Goal: Task Accomplishment & Management: Manage account settings

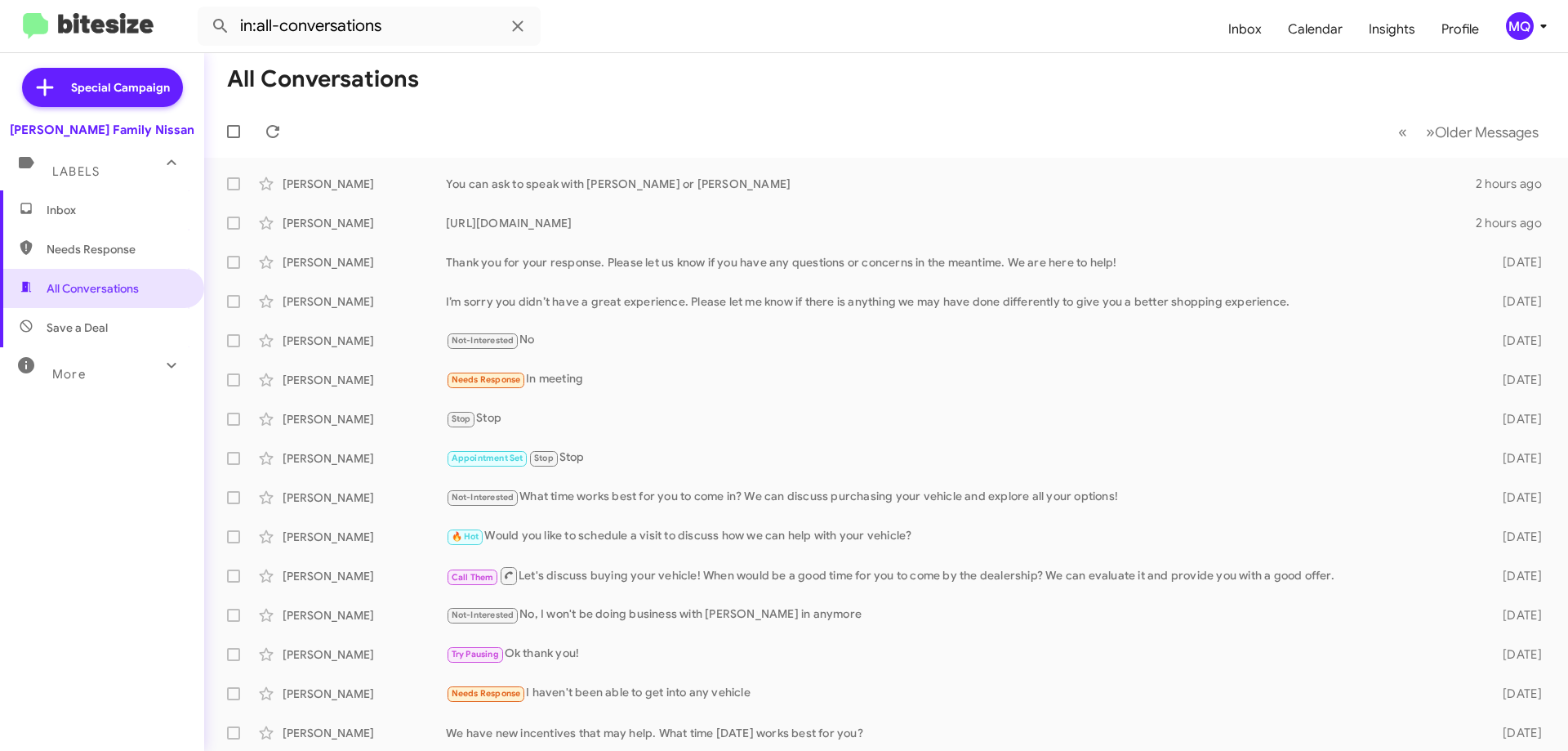
click at [96, 214] on span "Inbox" at bounding box center [116, 210] width 139 height 16
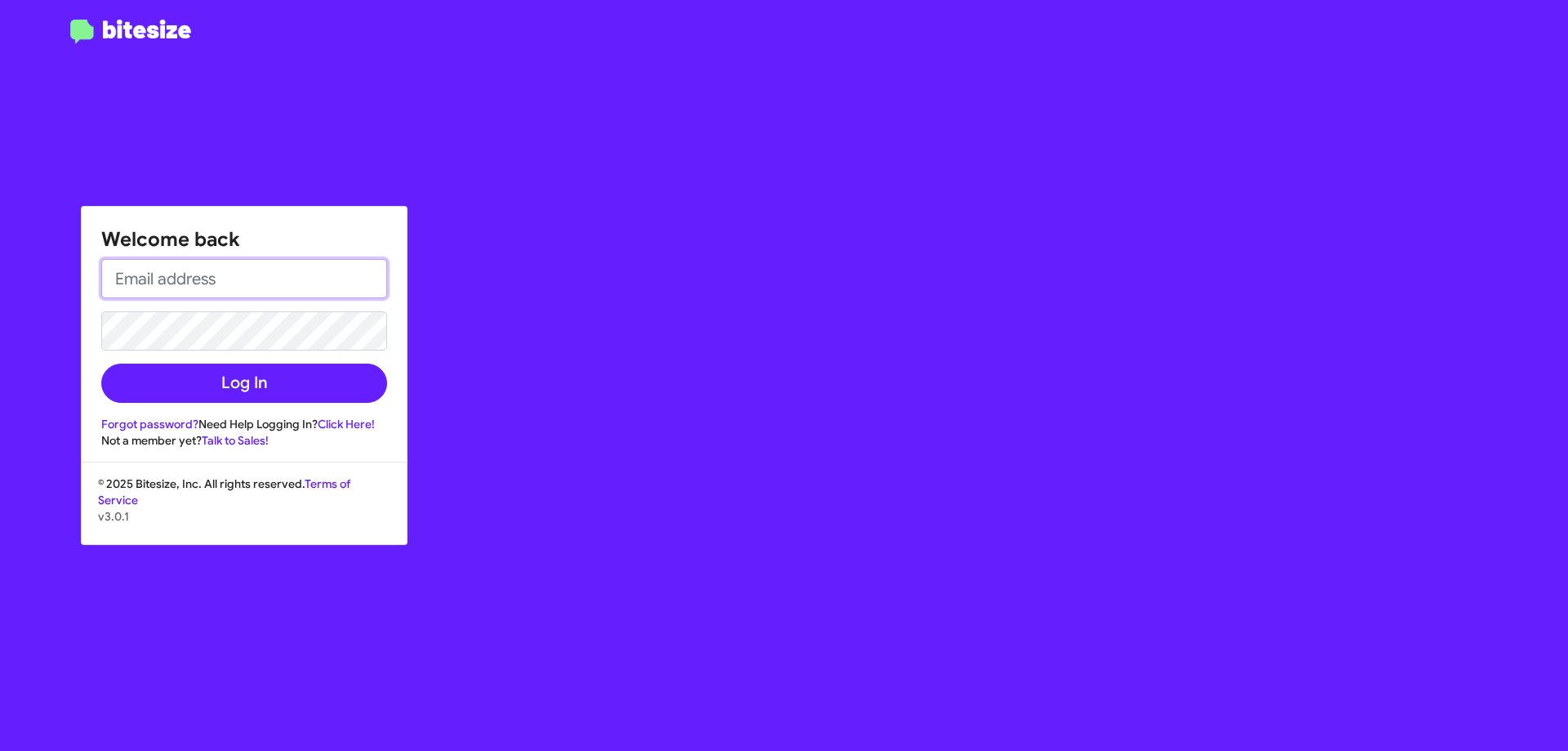
type input "[EMAIL_ADDRESS][DOMAIN_NAME]"
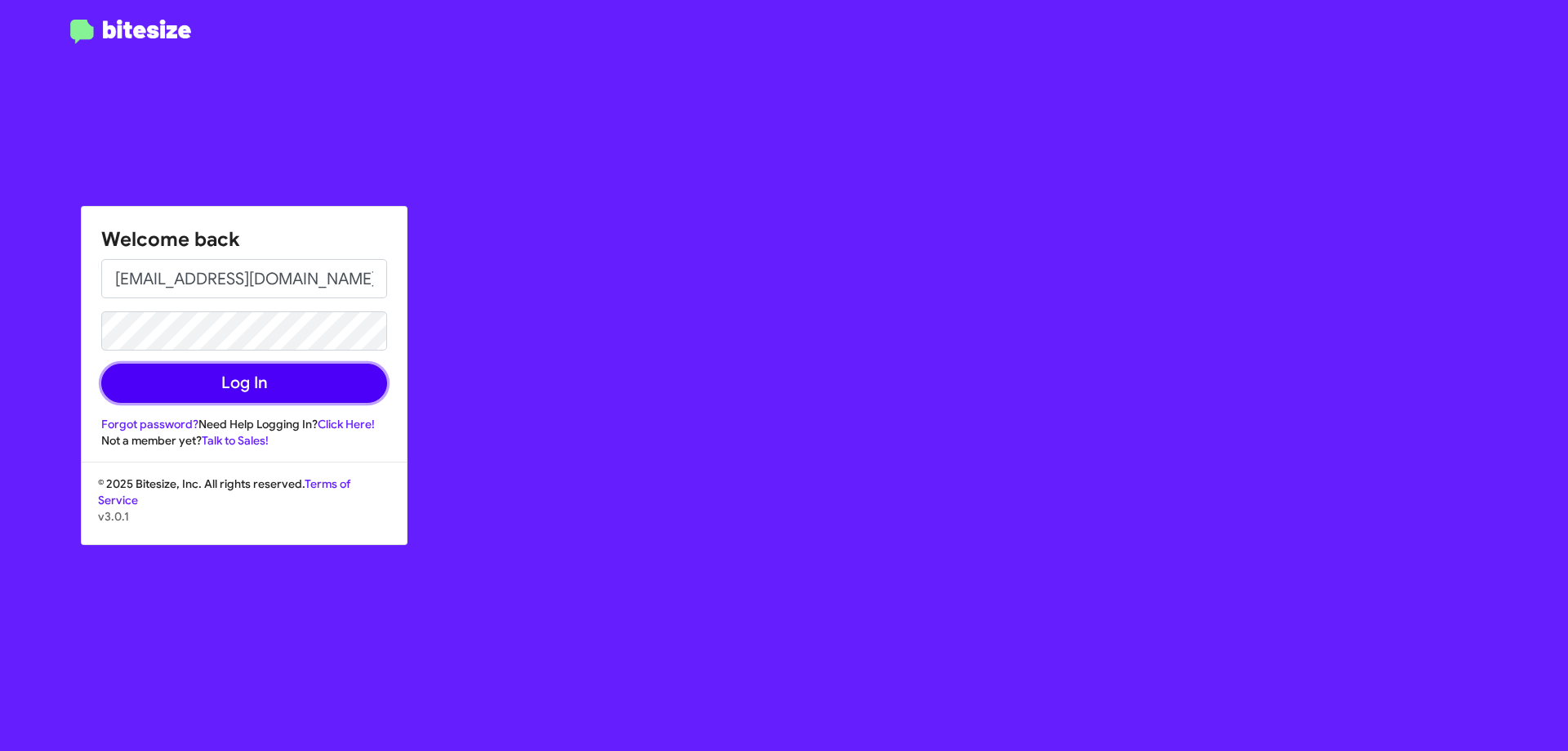
click at [242, 385] on button "Log In" at bounding box center [244, 383] width 286 height 39
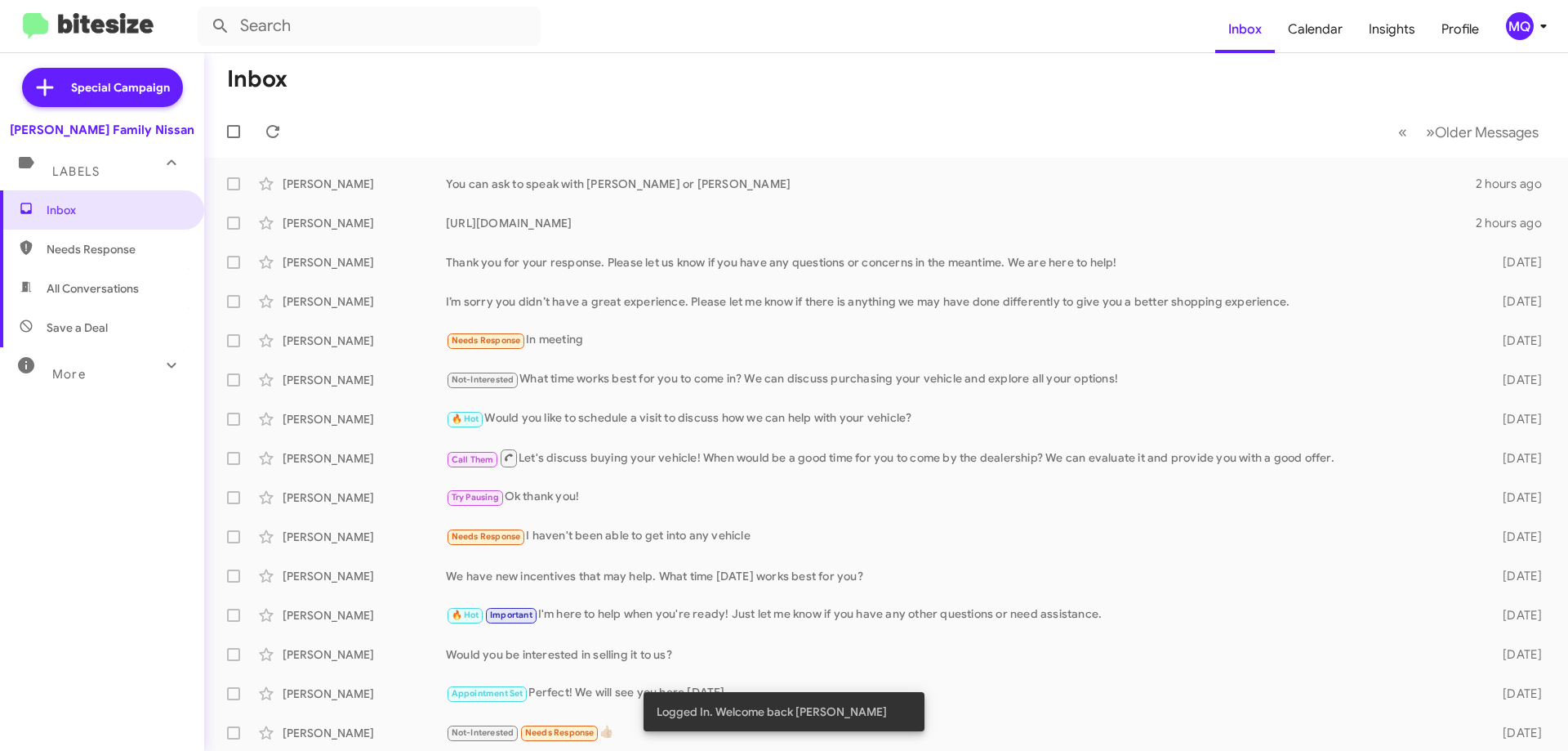
click at [127, 281] on span "All Conversations" at bounding box center [92, 288] width 92 height 16
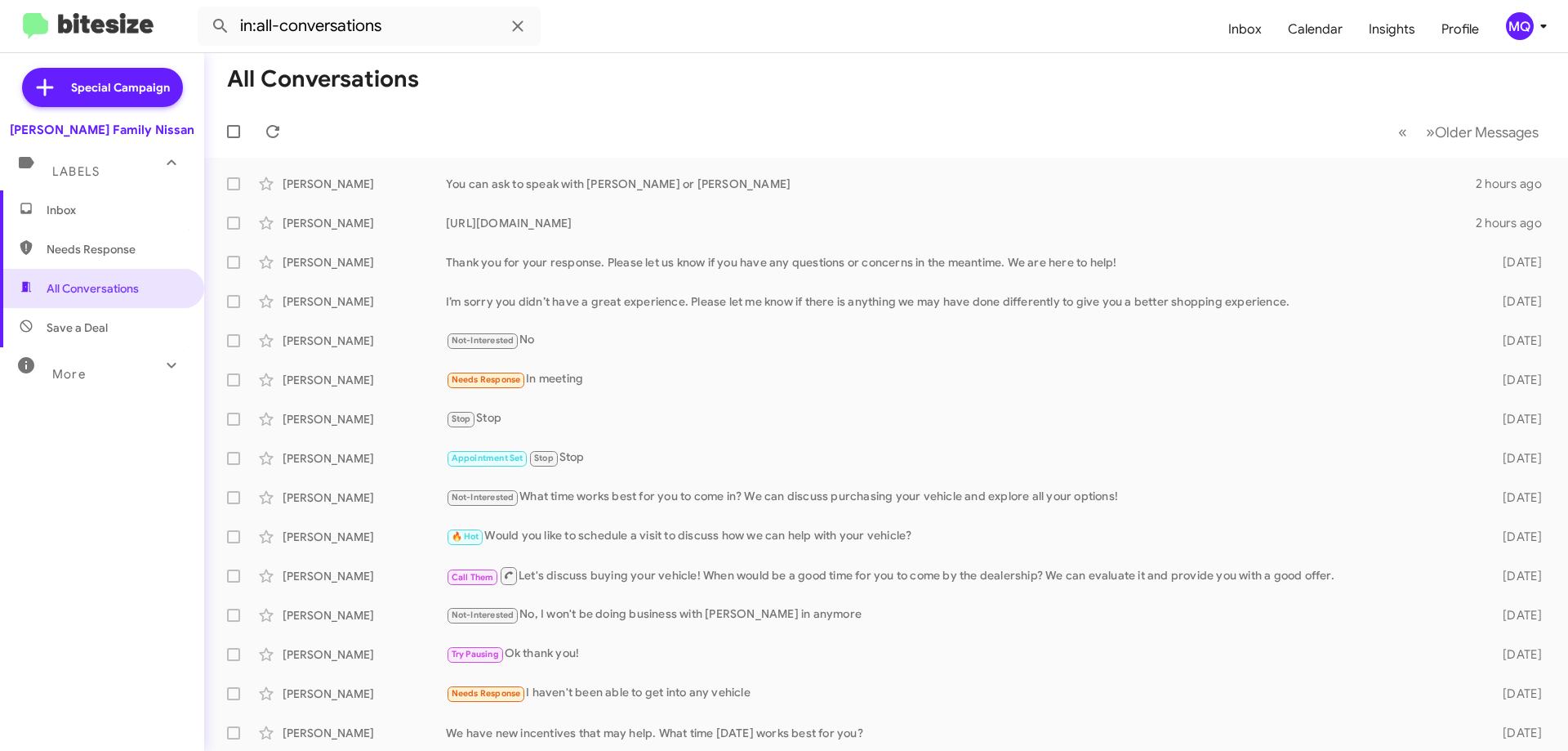
click at [117, 258] on span "Needs Response" at bounding box center [102, 249] width 205 height 39
type input "in:needs-response"
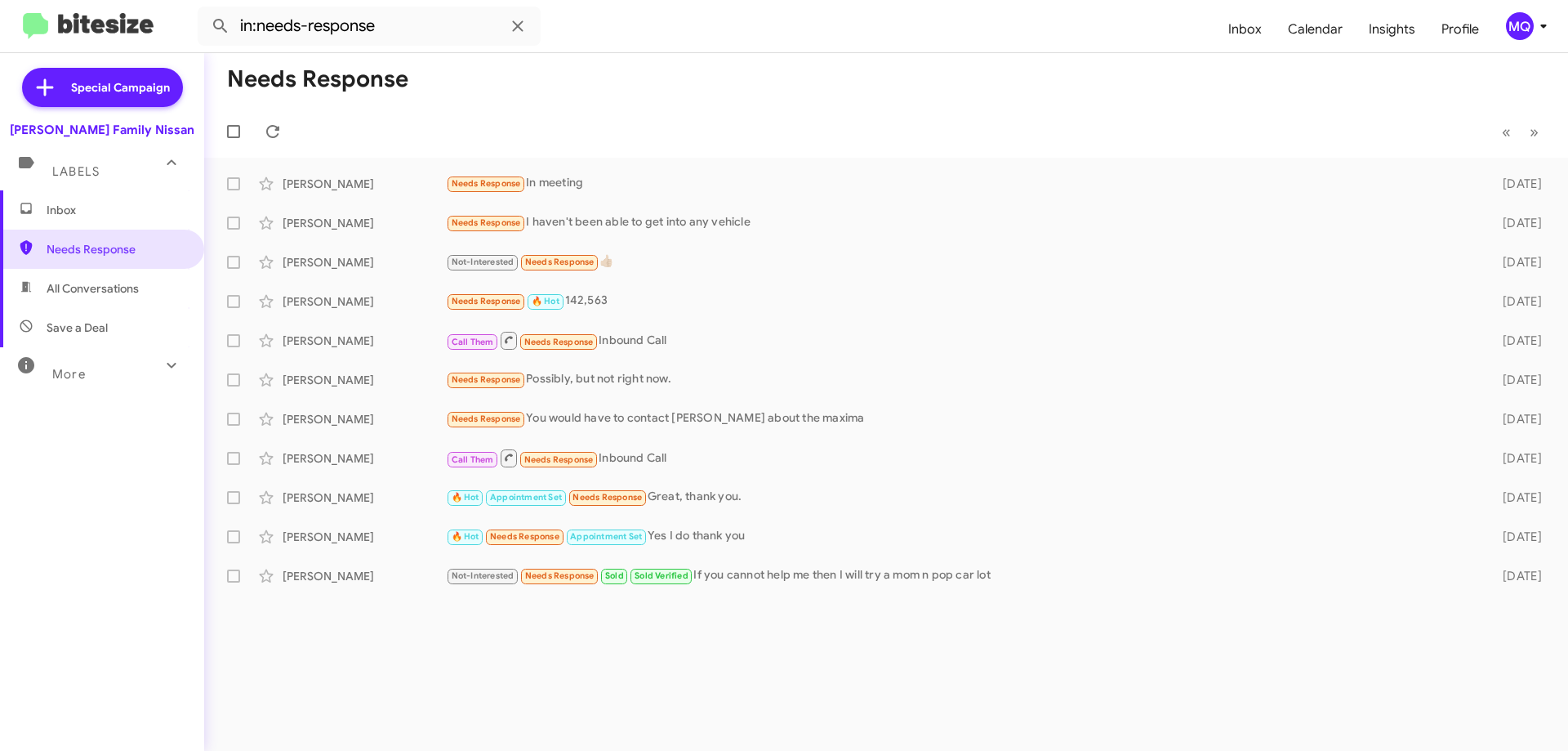
click at [55, 214] on span "Inbox" at bounding box center [116, 210] width 139 height 16
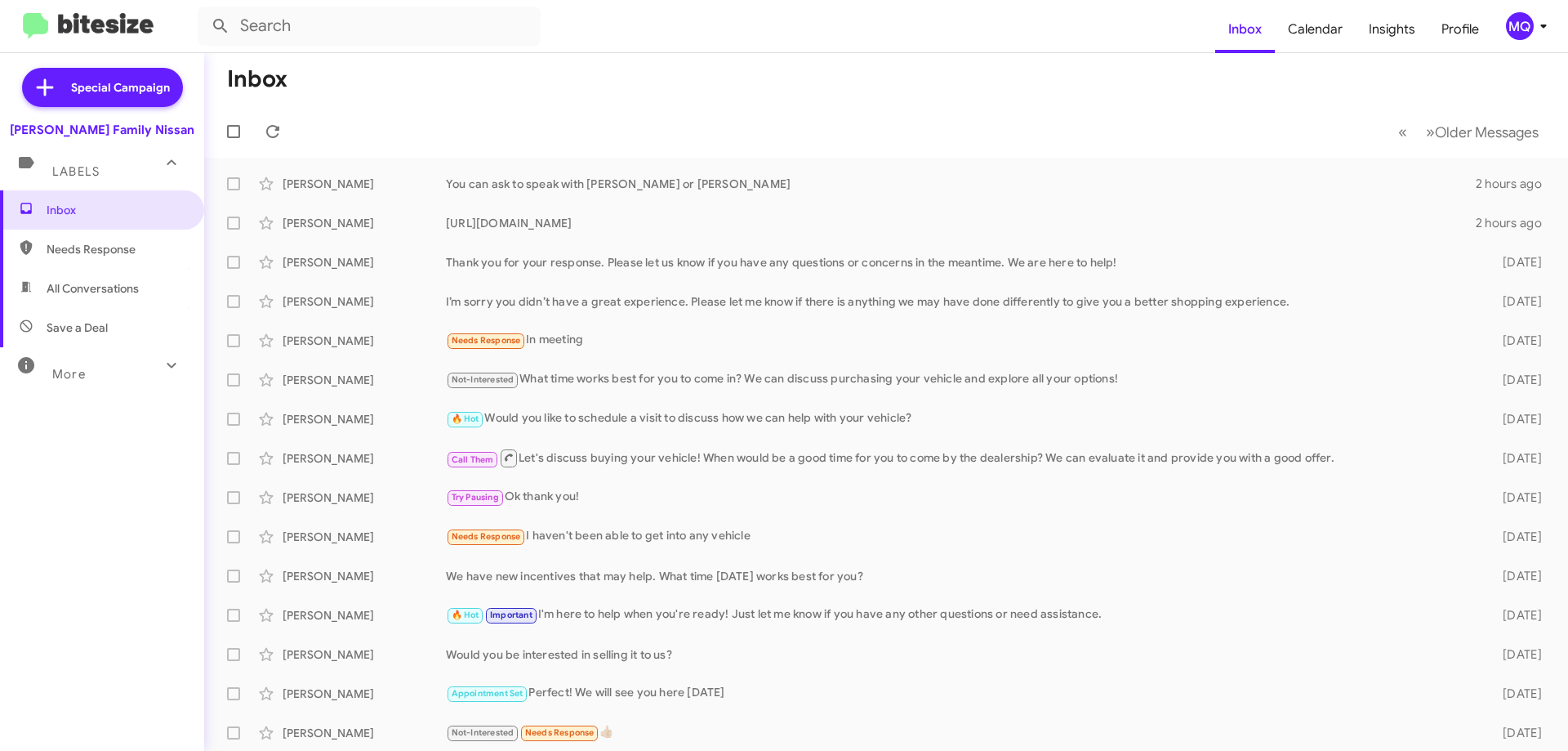
click at [69, 297] on span "All Conversations" at bounding box center [102, 289] width 205 height 39
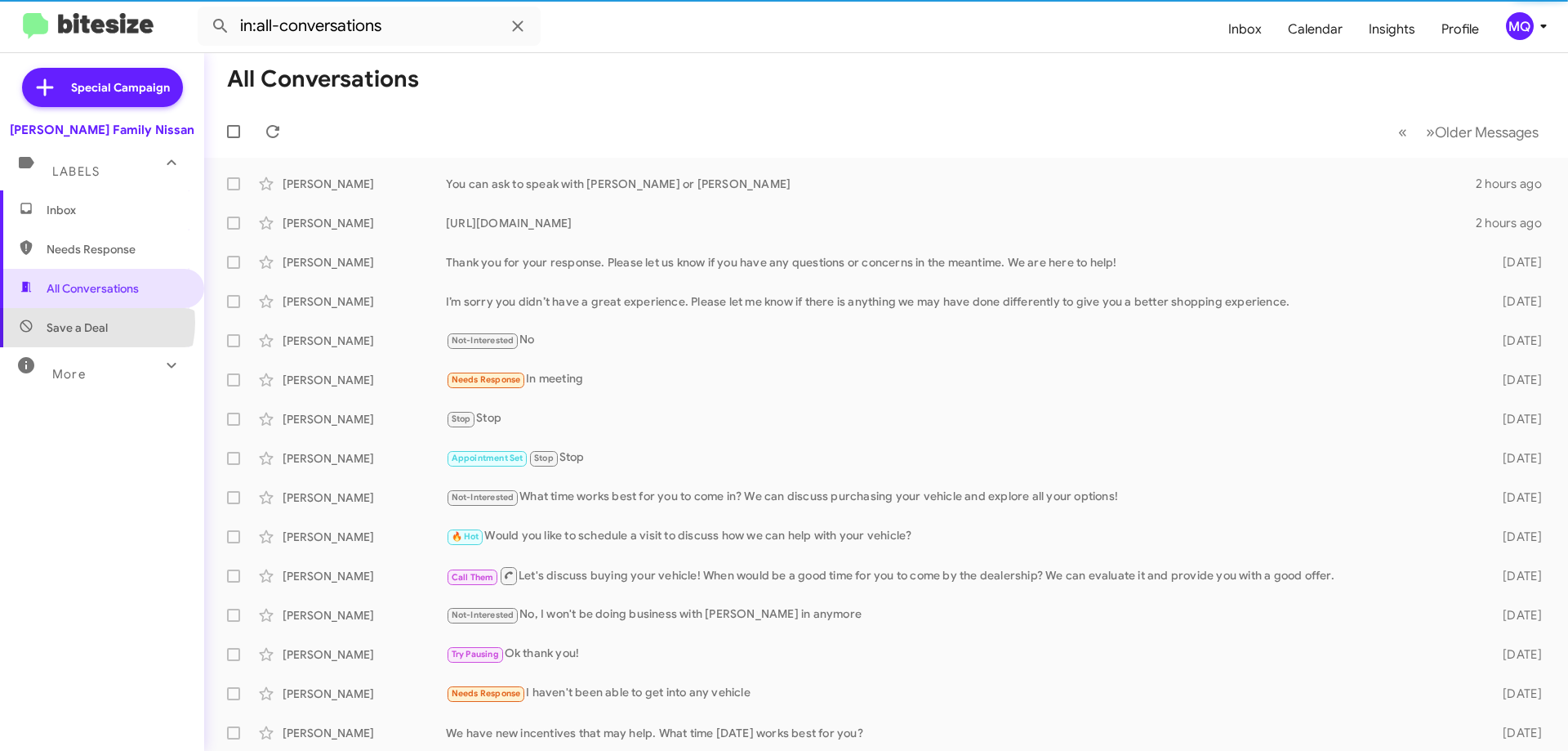
click at [94, 323] on span "Save a Deal" at bounding box center [77, 327] width 61 height 16
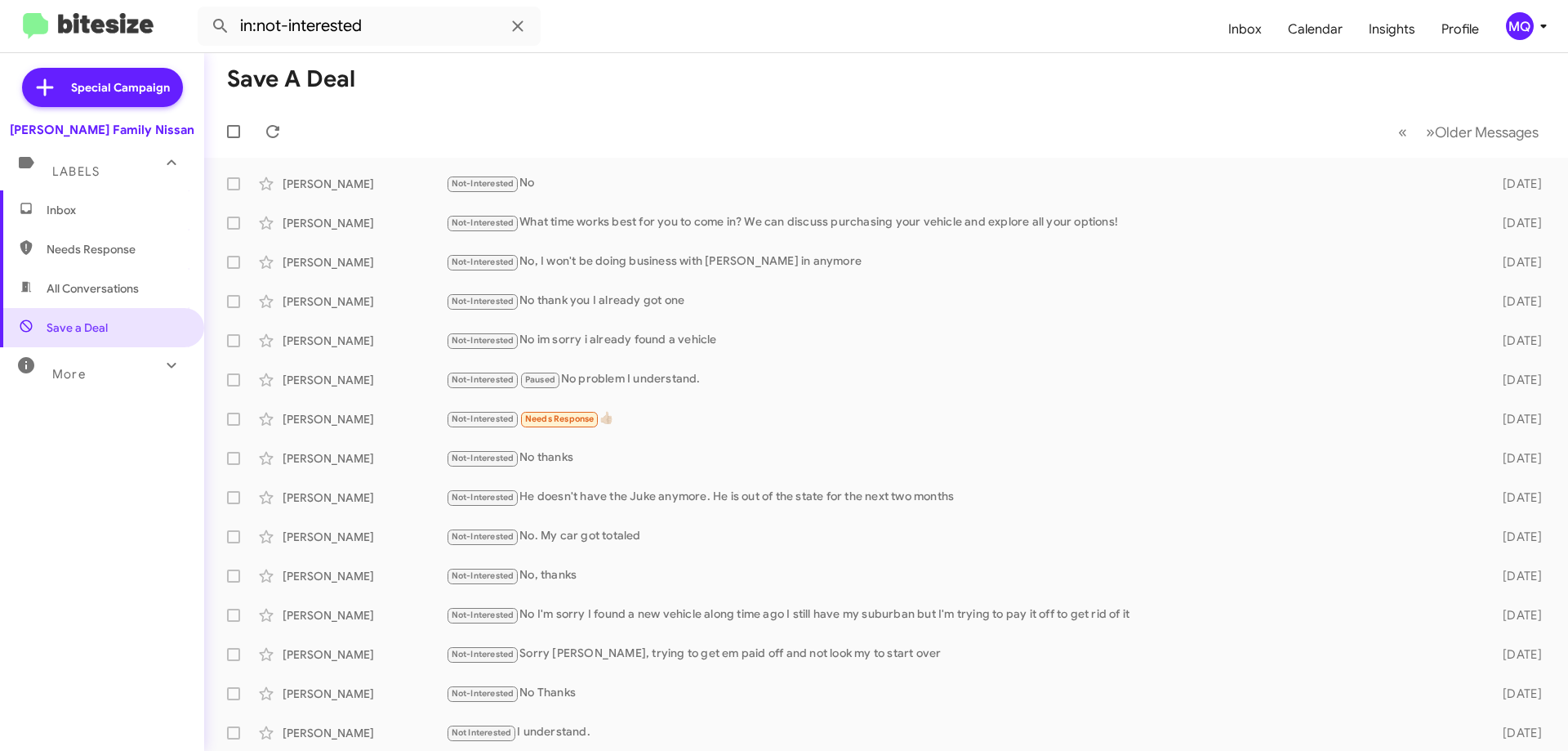
click at [91, 240] on span "Needs Response" at bounding box center [102, 249] width 205 height 39
type input "in:needs-response"
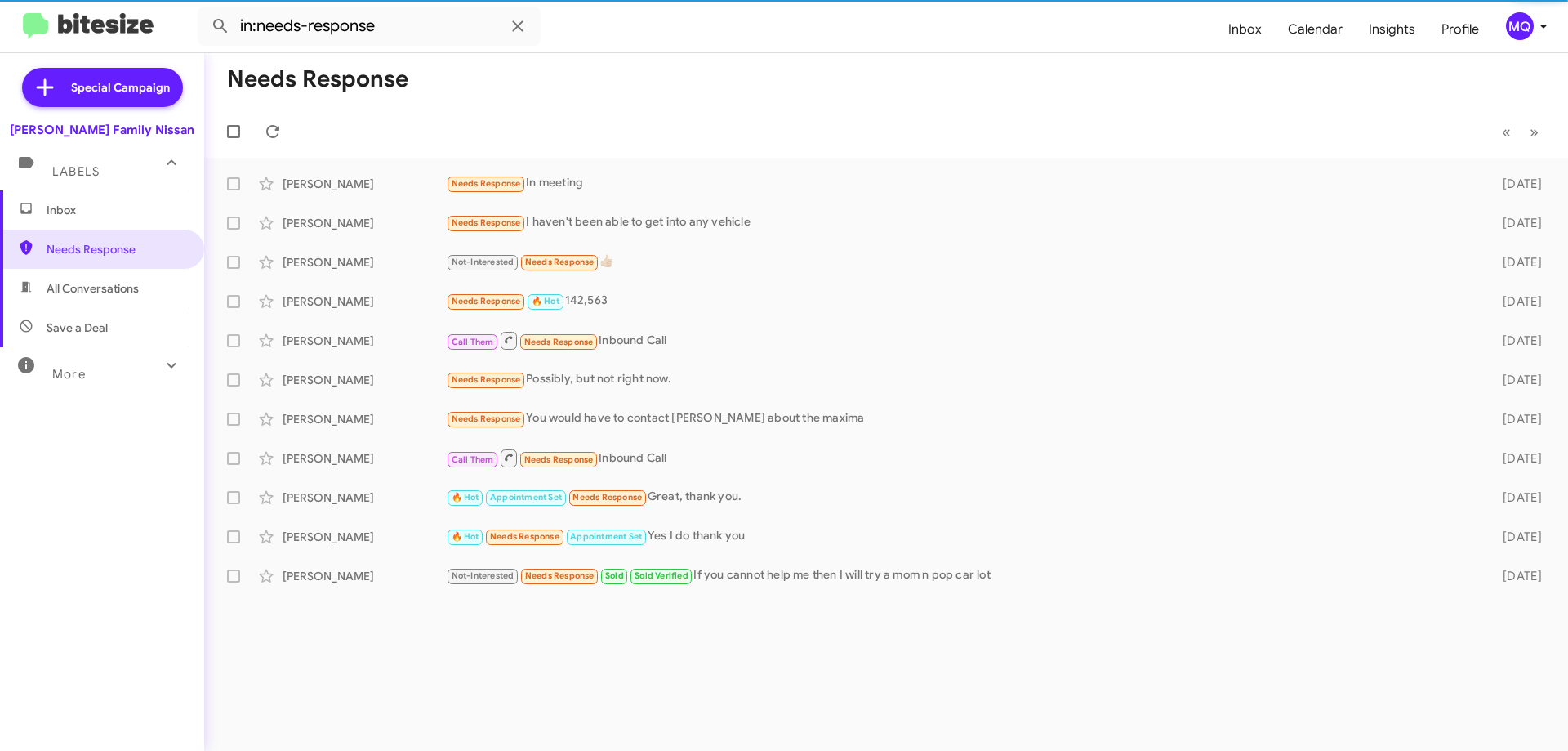
click at [88, 214] on span "Inbox" at bounding box center [116, 210] width 139 height 16
